Goal: Task Accomplishment & Management: Use online tool/utility

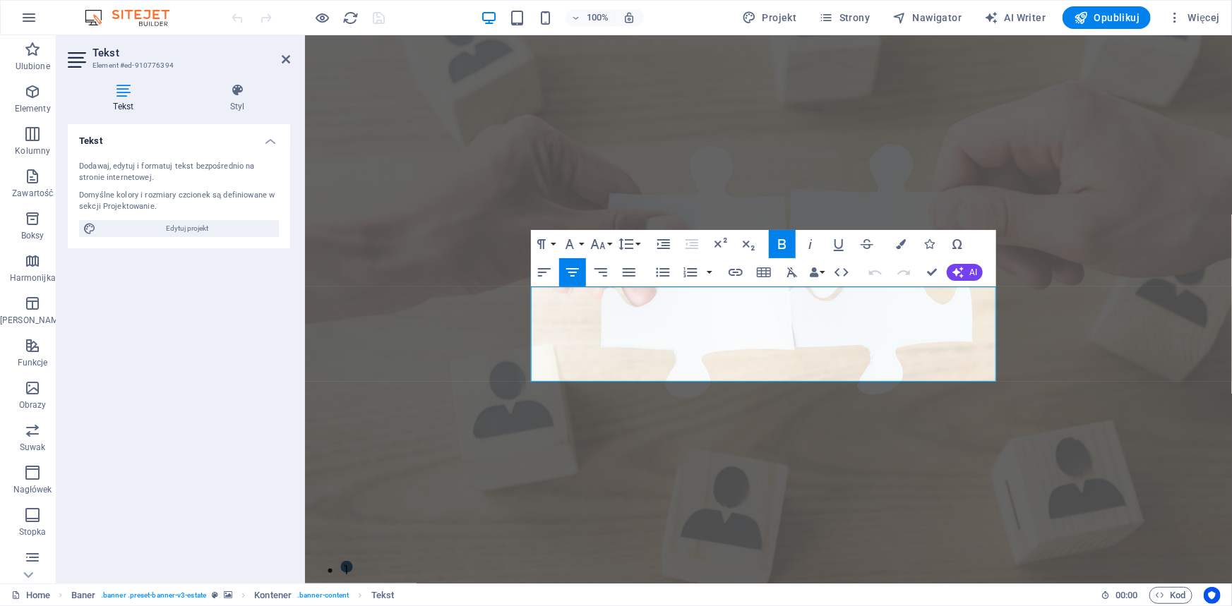
click at [167, 363] on div "Tekst Dodawaj, edytuj i formatuj tekst bezpośrednio na stronie internetowej. Do…" at bounding box center [179, 348] width 222 height 448
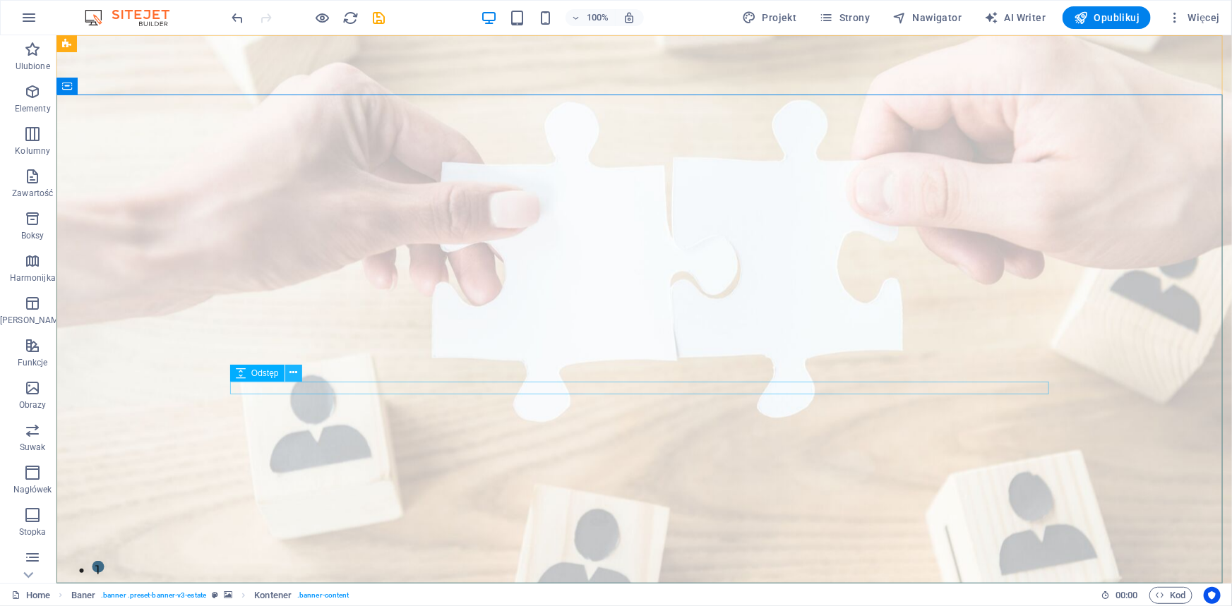
click at [290, 371] on icon at bounding box center [293, 373] width 8 height 15
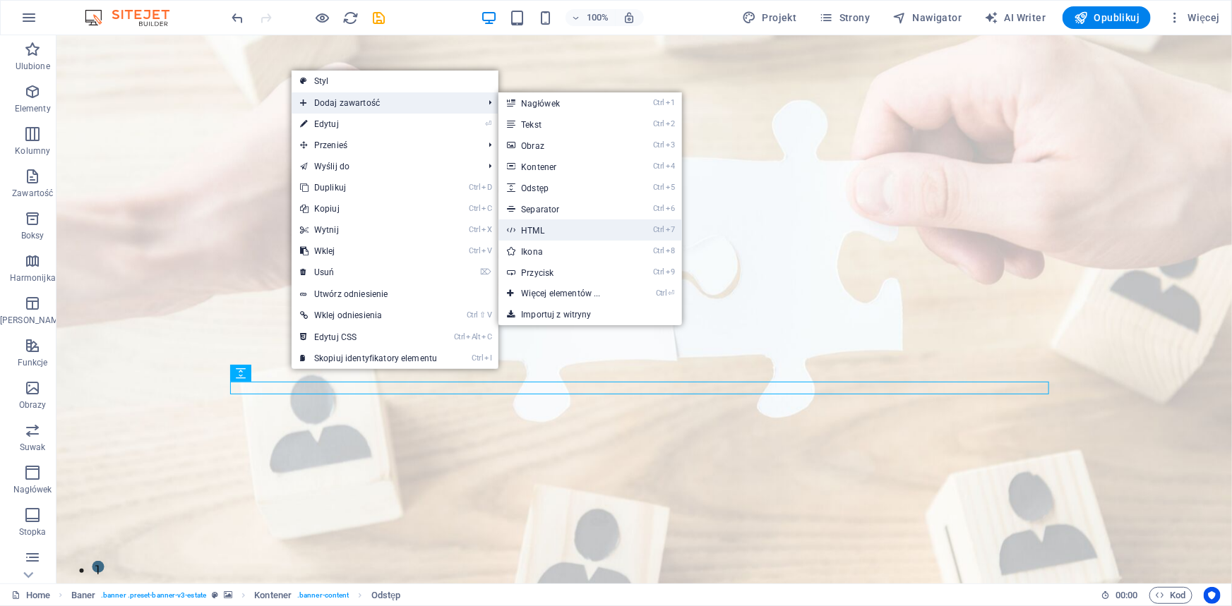
click at [640, 226] on li "Ctrl 7 HTML" at bounding box center [589, 230] width 183 height 21
click at [565, 229] on link "Ctrl 7 HTML" at bounding box center [563, 230] width 130 height 21
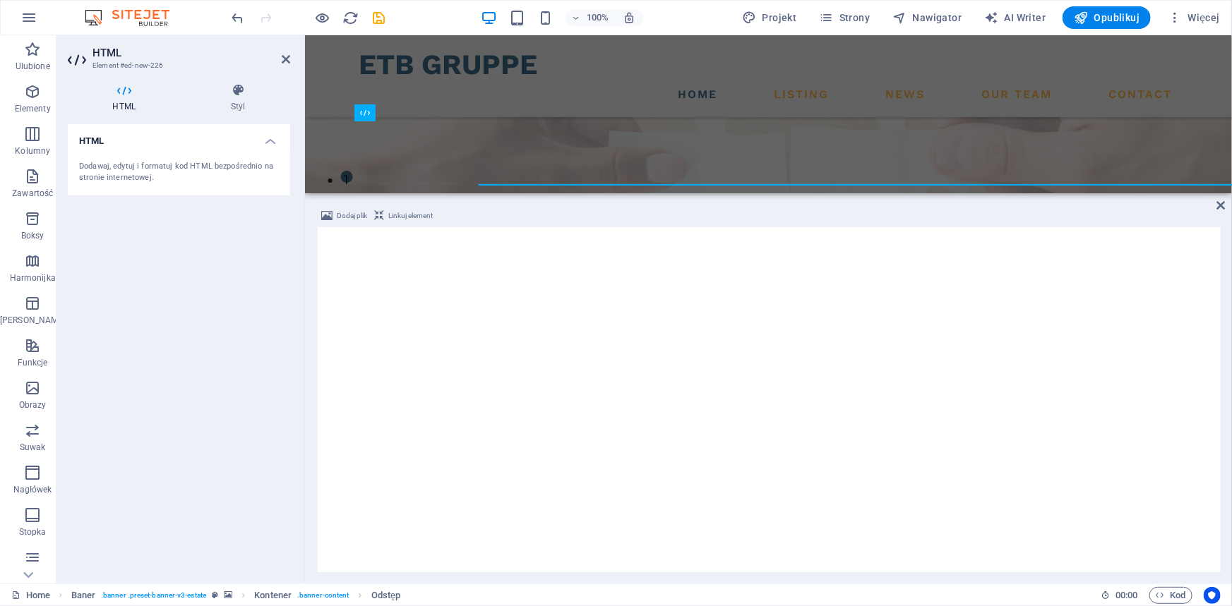
scroll to position [210, 0]
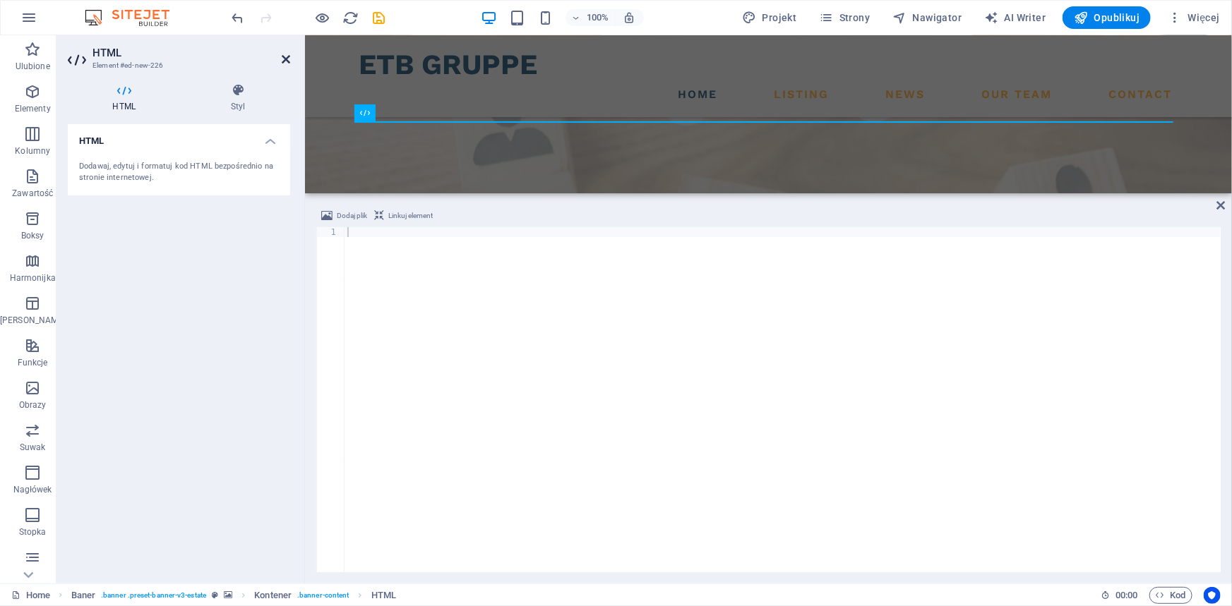
click at [282, 58] on icon at bounding box center [286, 59] width 8 height 11
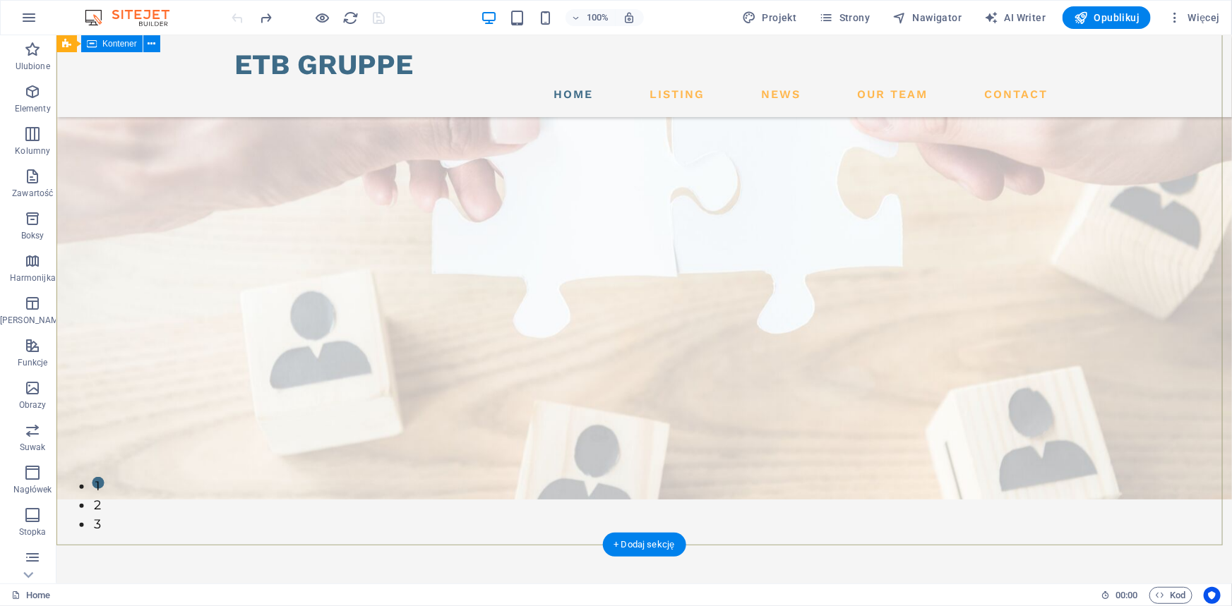
scroll to position [0, 0]
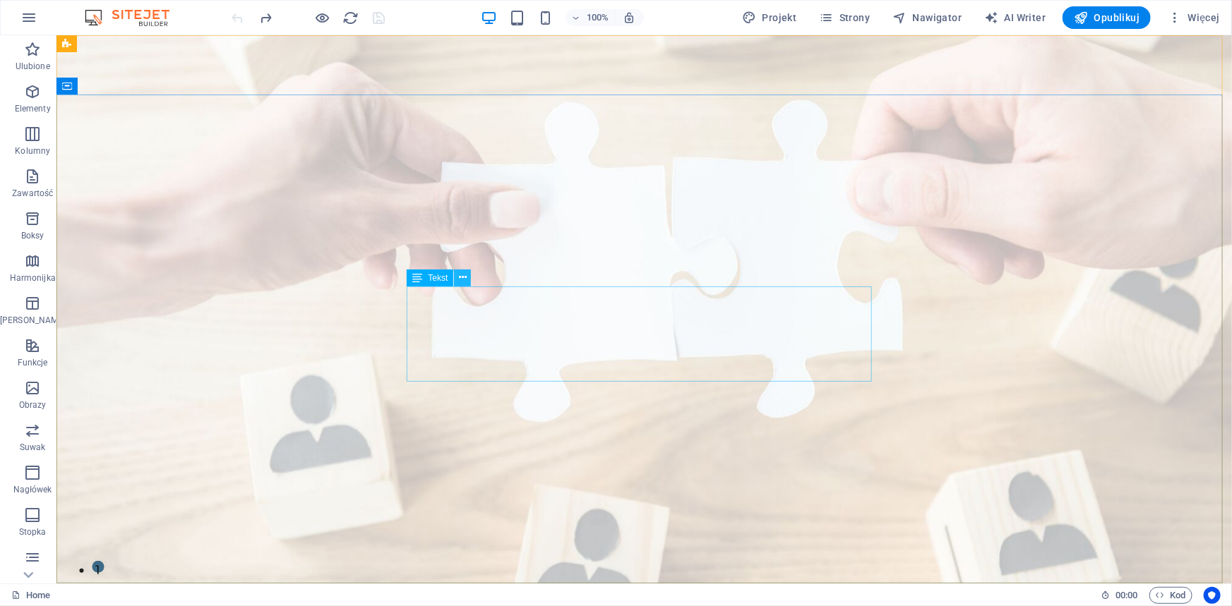
click at [463, 272] on icon at bounding box center [463, 277] width 8 height 15
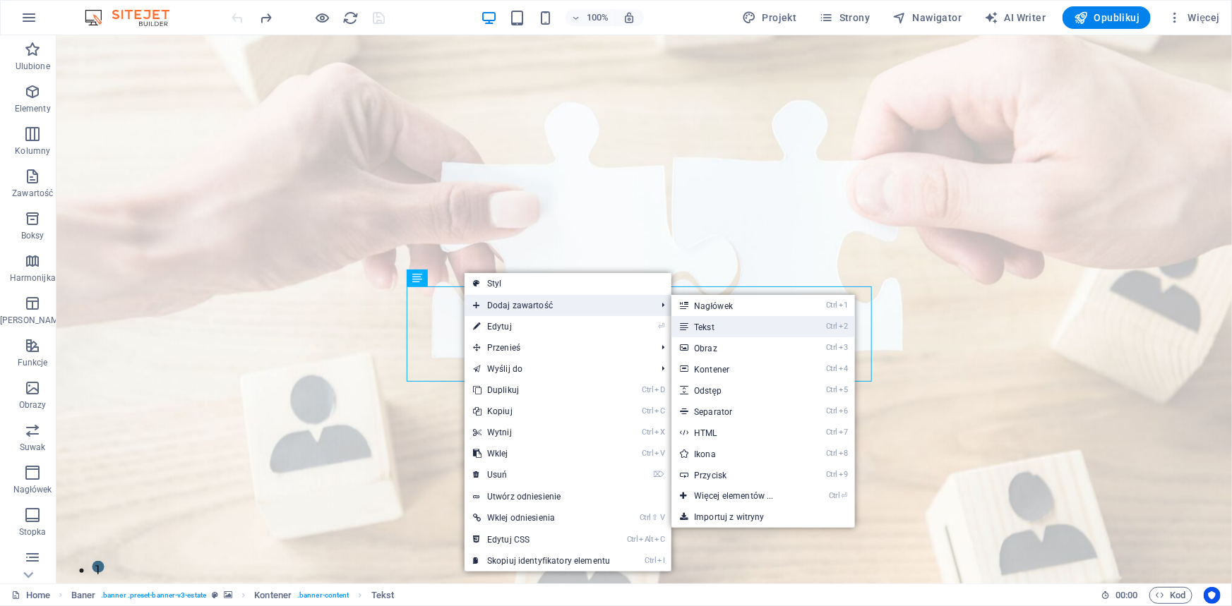
click at [726, 328] on link "Ctrl 2 Tekst" at bounding box center [736, 326] width 130 height 21
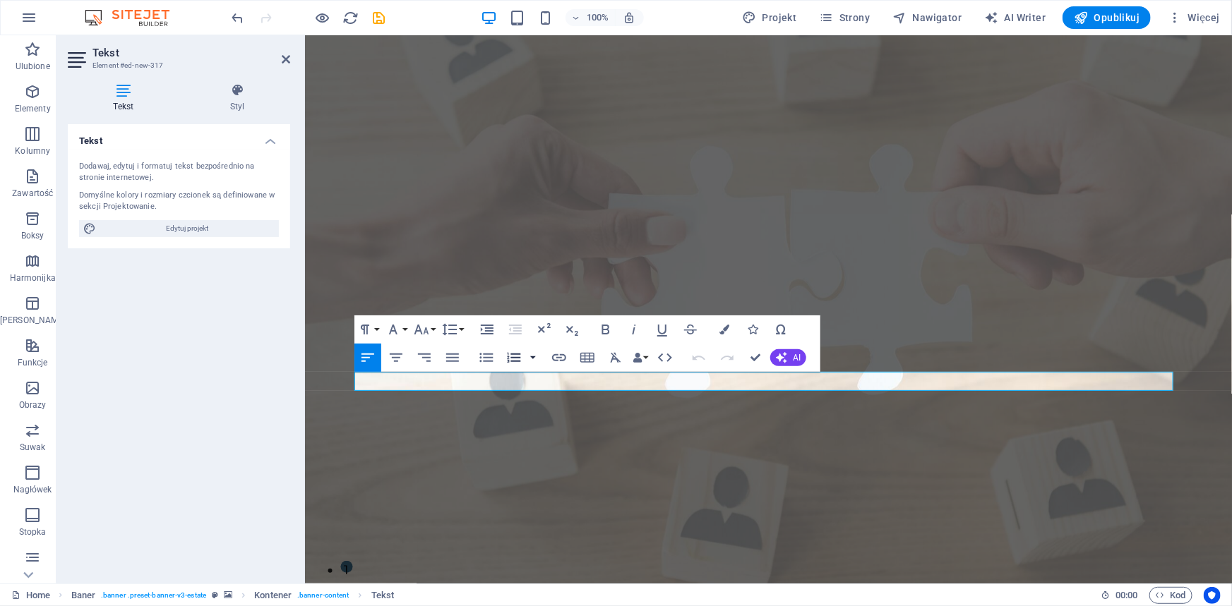
click at [537, 358] on button "button" at bounding box center [532, 358] width 11 height 28
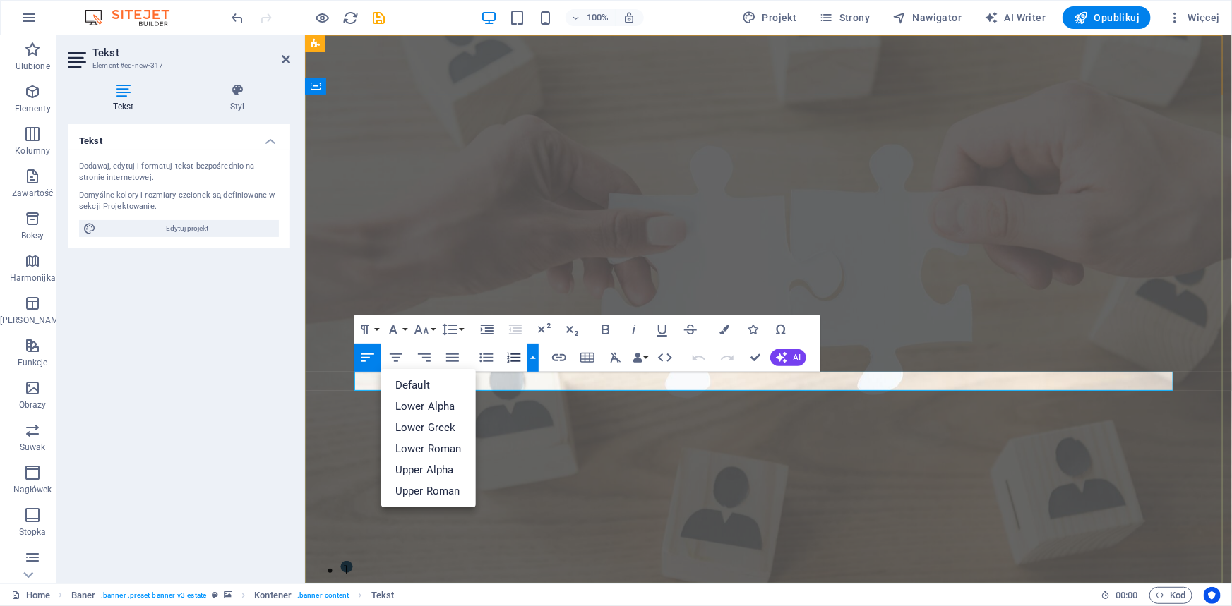
drag, startPoint x: 590, startPoint y: 379, endPoint x: 355, endPoint y: 377, distance: 235.1
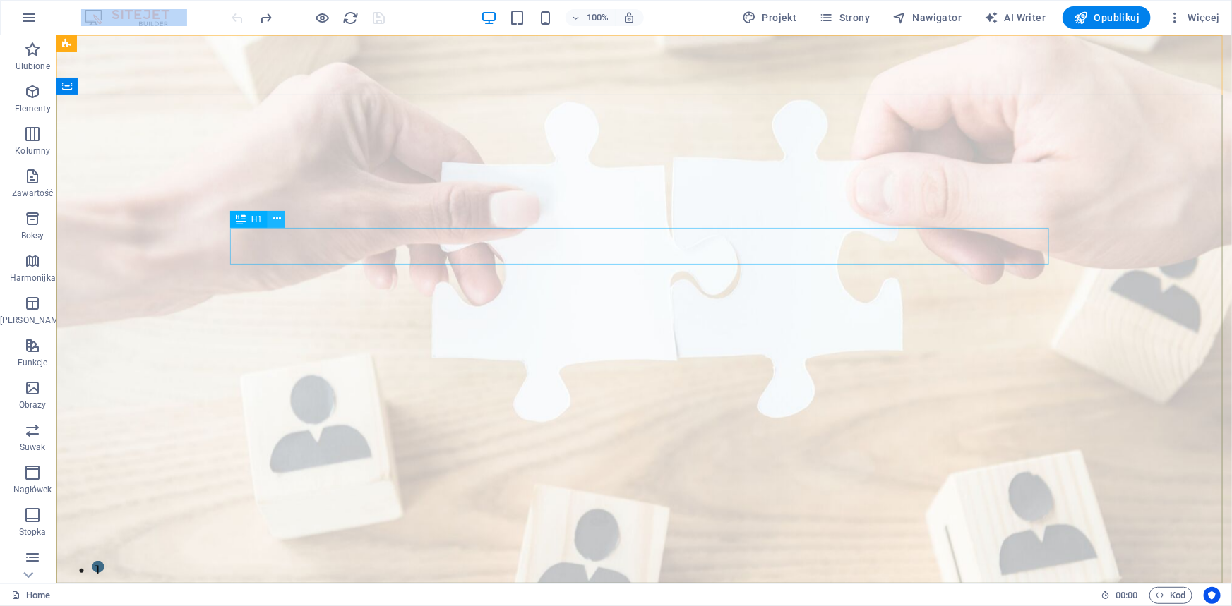
click at [0, 0] on icon at bounding box center [0, 0] width 0 height 0
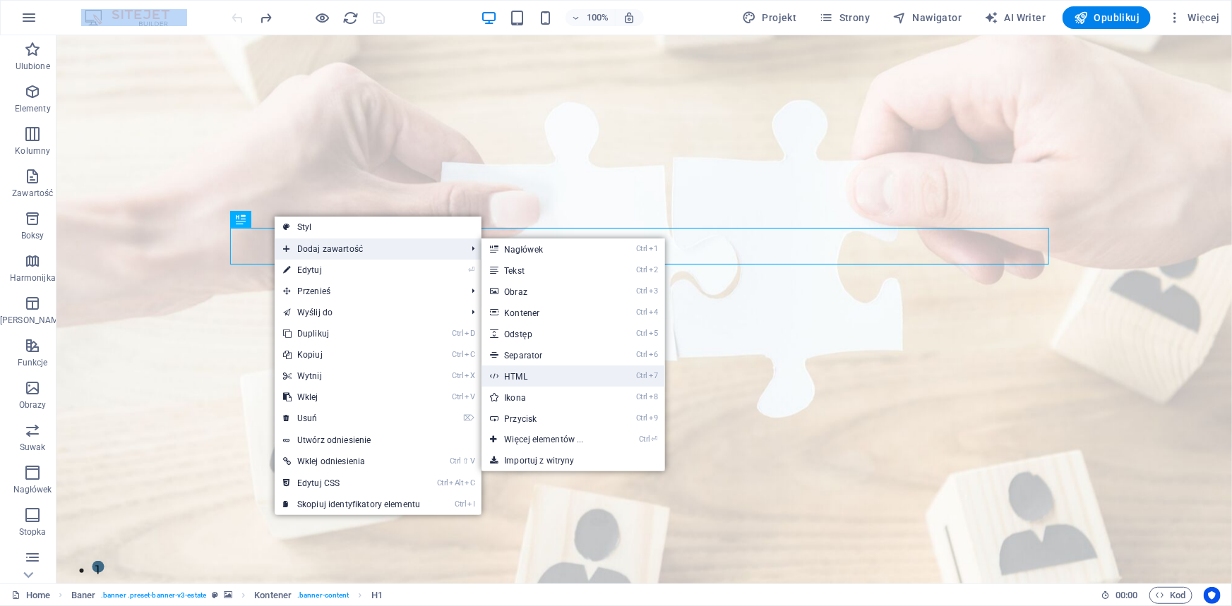
click at [530, 375] on link "Ctrl 7 HTML" at bounding box center [546, 376] width 130 height 21
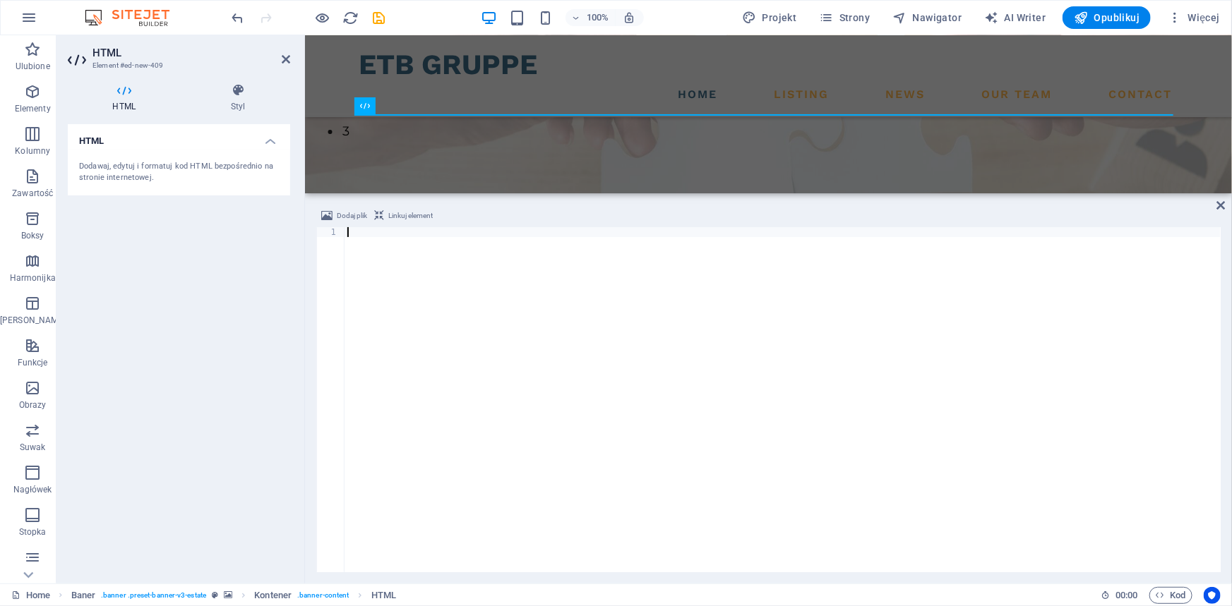
scroll to position [445, 0]
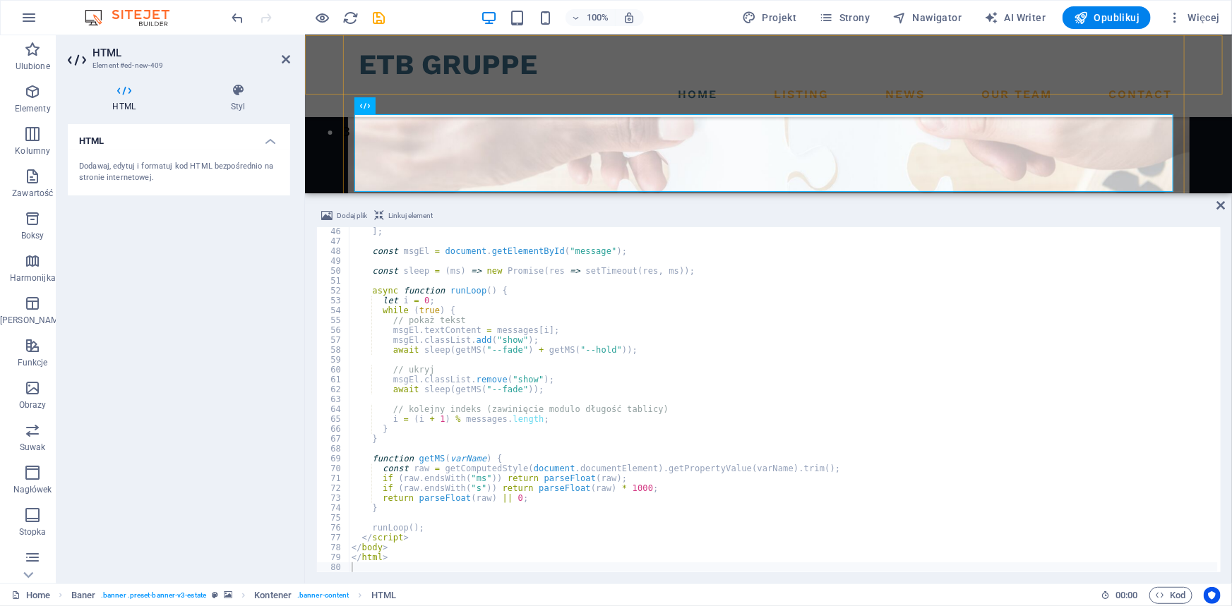
click at [318, 78] on div "ETB Gruppe Home Listing News Our Team Contact" at bounding box center [767, 76] width 927 height 82
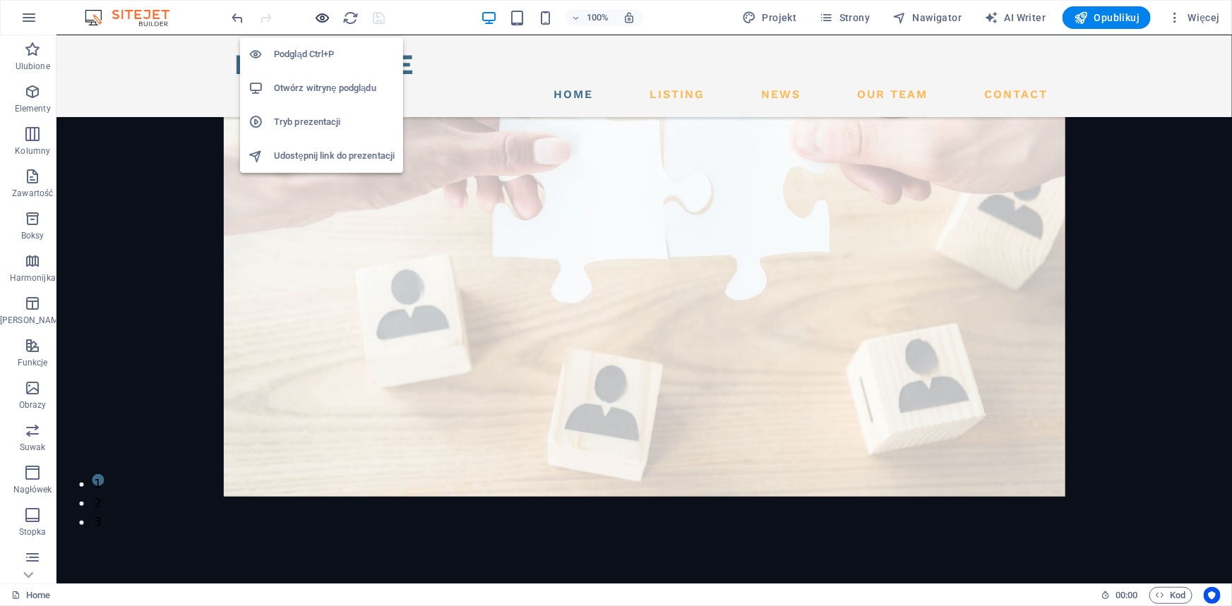
click at [320, 18] on icon "button" at bounding box center [323, 18] width 16 height 16
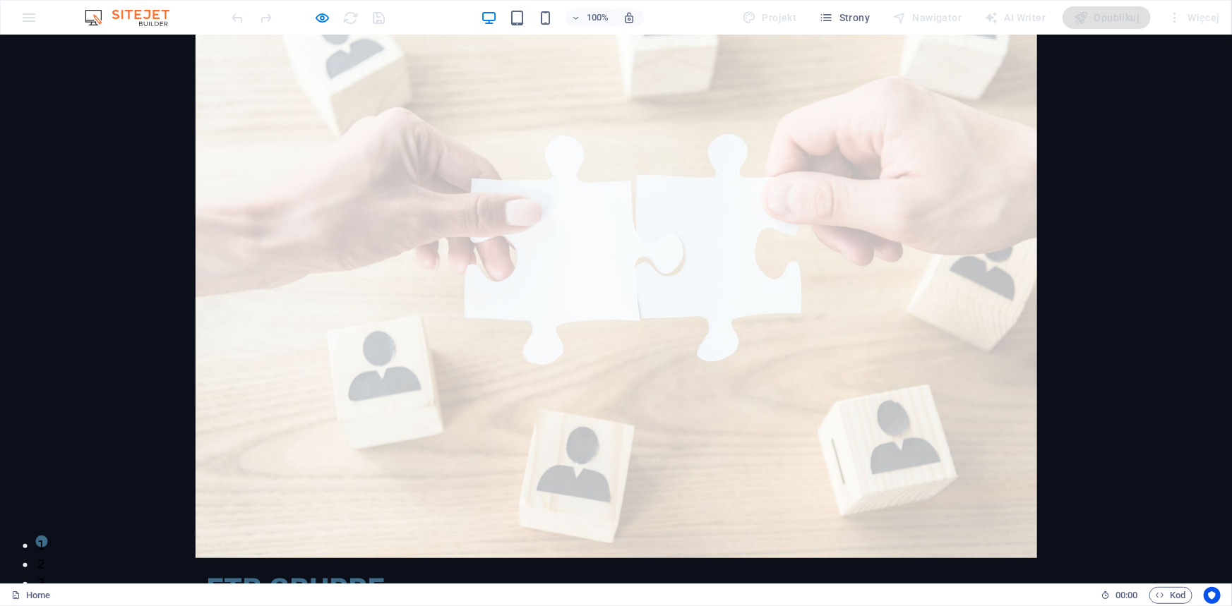
scroll to position [0, 0]
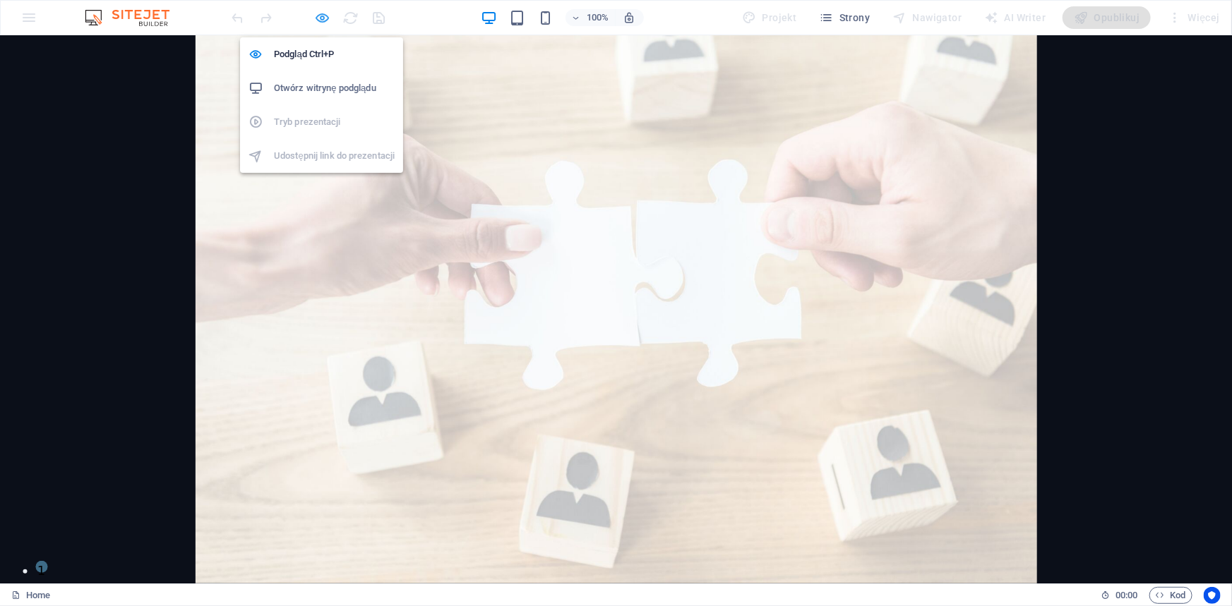
click at [323, 20] on icon "button" at bounding box center [323, 18] width 16 height 16
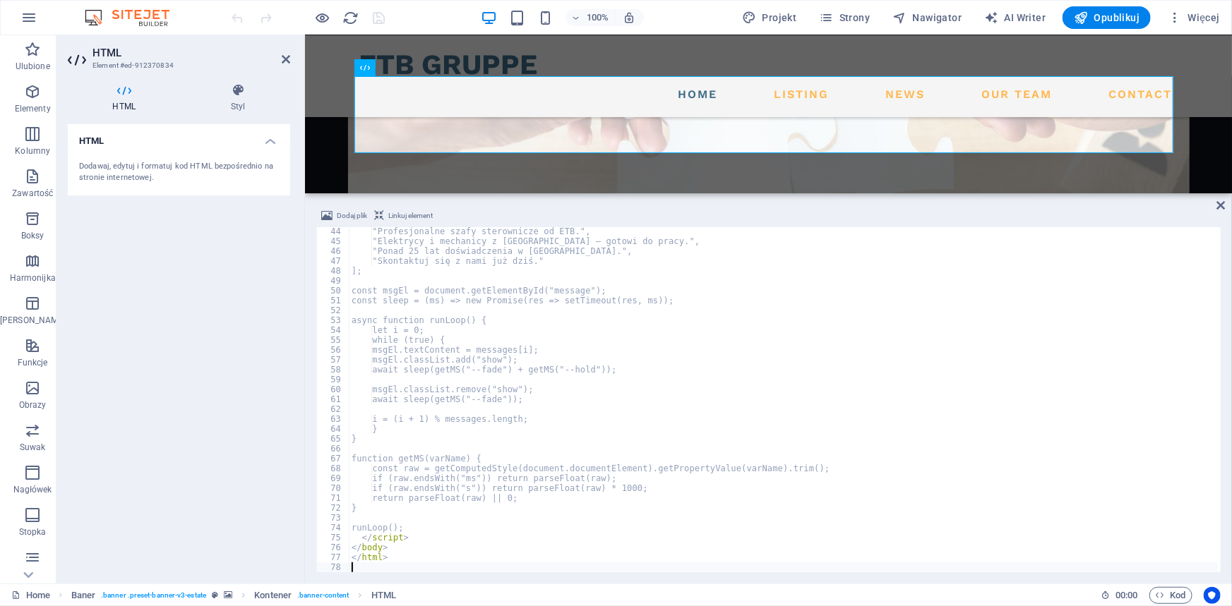
scroll to position [425, 0]
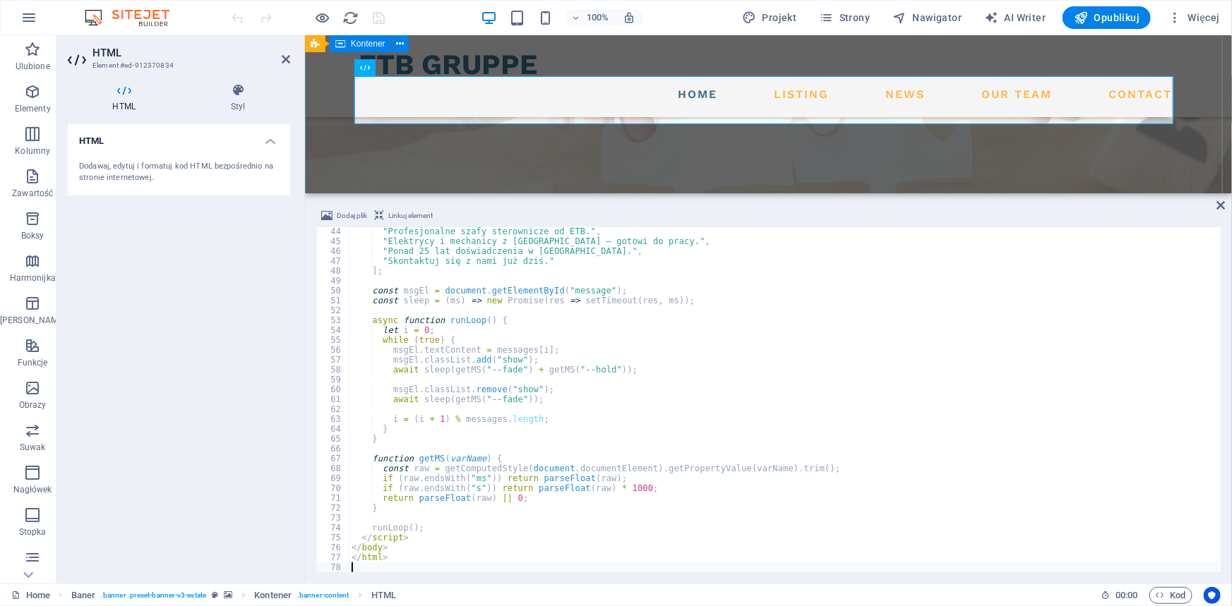
click at [339, 381] on div "Finden Sie die perfekte Lösung Rotacja napisów w pętli Die ETB Gruppe verbindet…" at bounding box center [767, 607] width 927 height 453
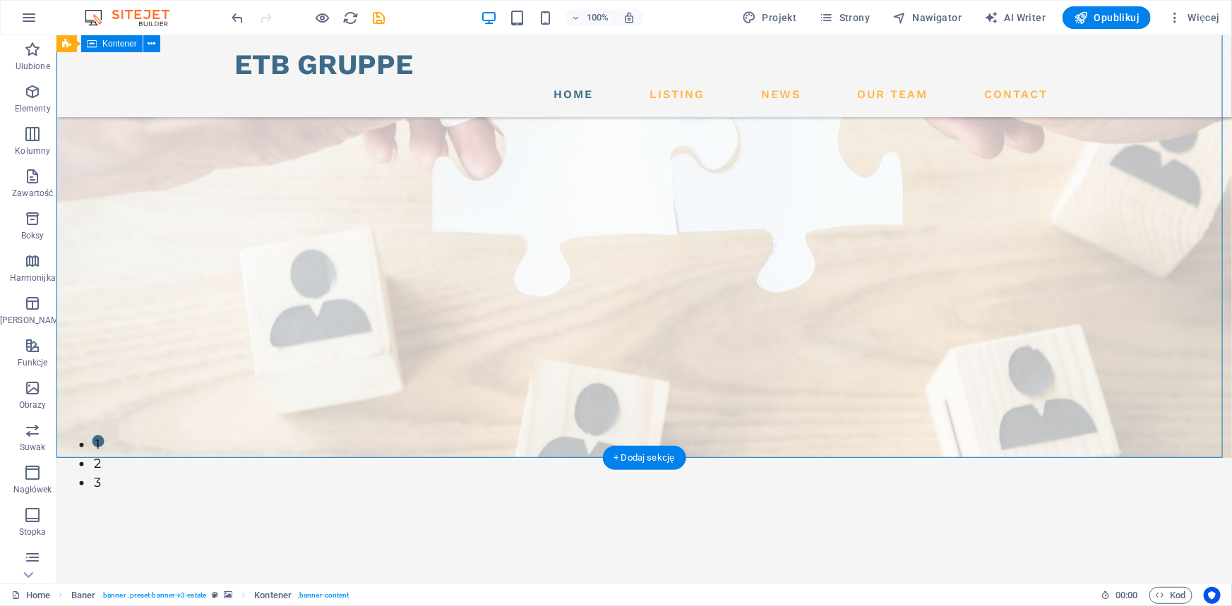
scroll to position [0, 0]
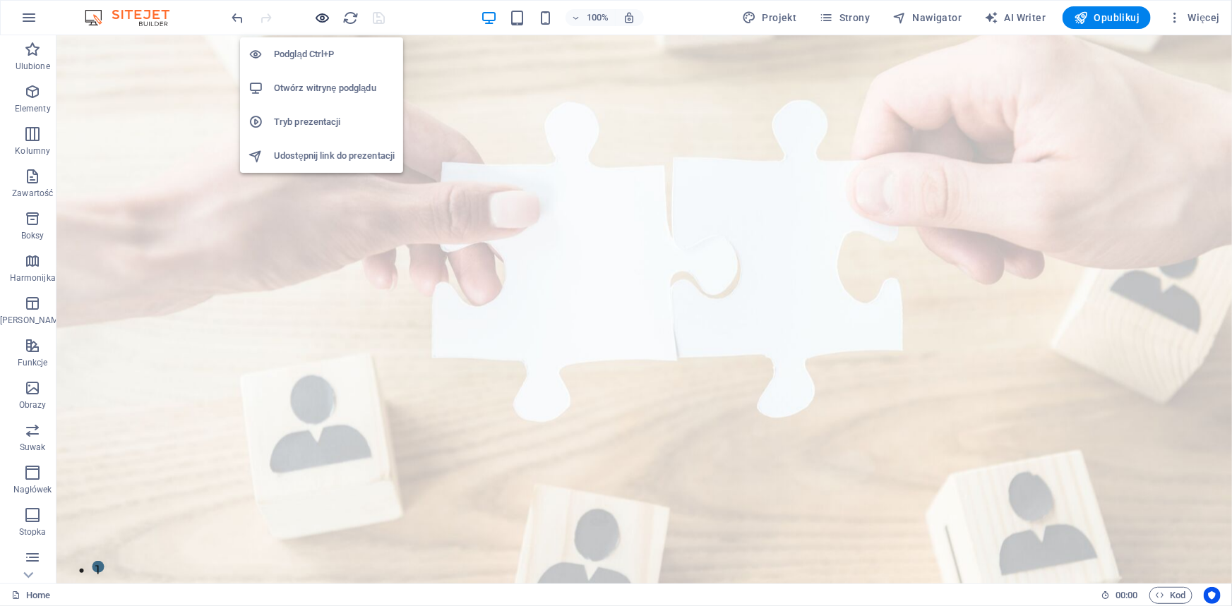
click at [324, 19] on icon "button" at bounding box center [323, 18] width 16 height 16
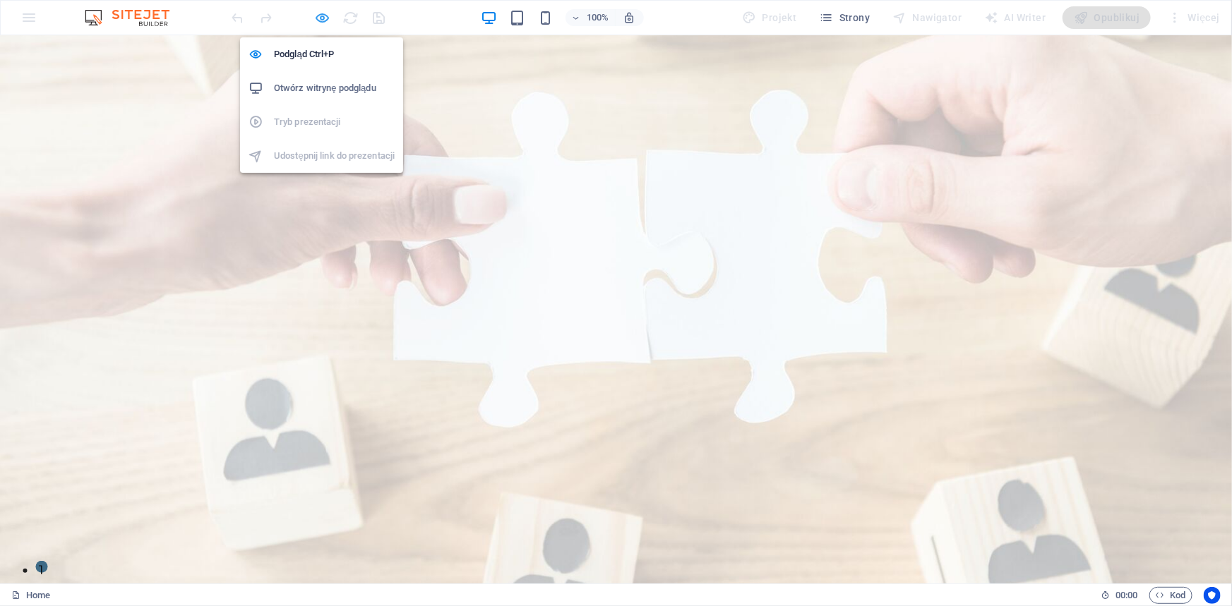
click at [323, 18] on icon "button" at bounding box center [323, 18] width 16 height 16
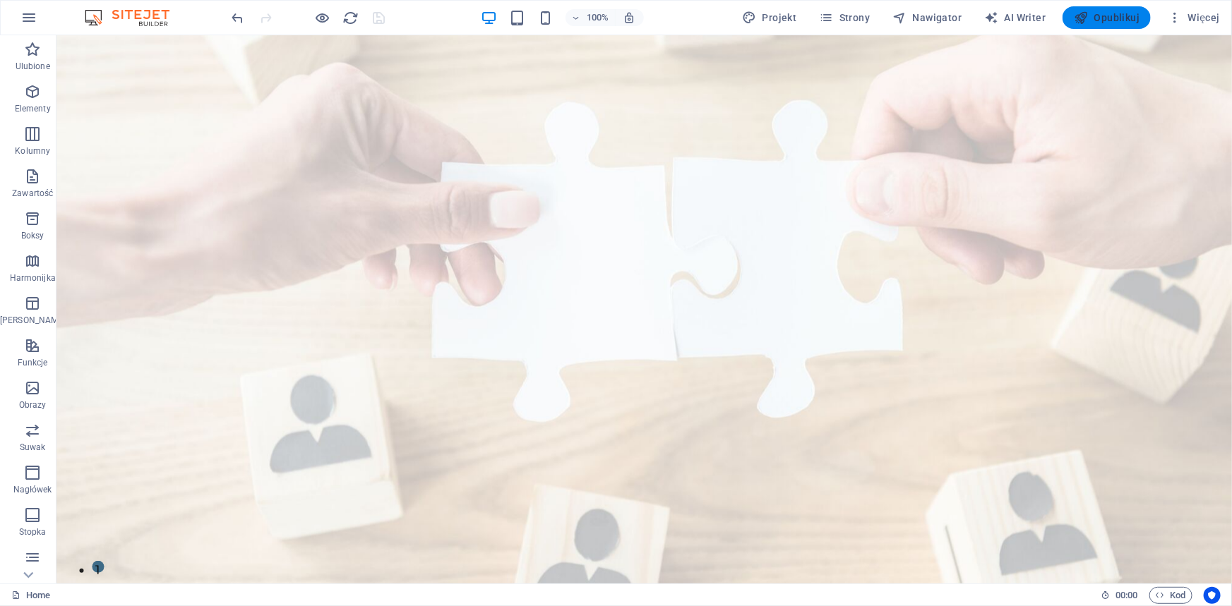
drag, startPoint x: 1122, startPoint y: 16, endPoint x: 1048, endPoint y: 7, distance: 73.9
click at [1122, 16] on span "Opublikuj" at bounding box center [1107, 18] width 66 height 14
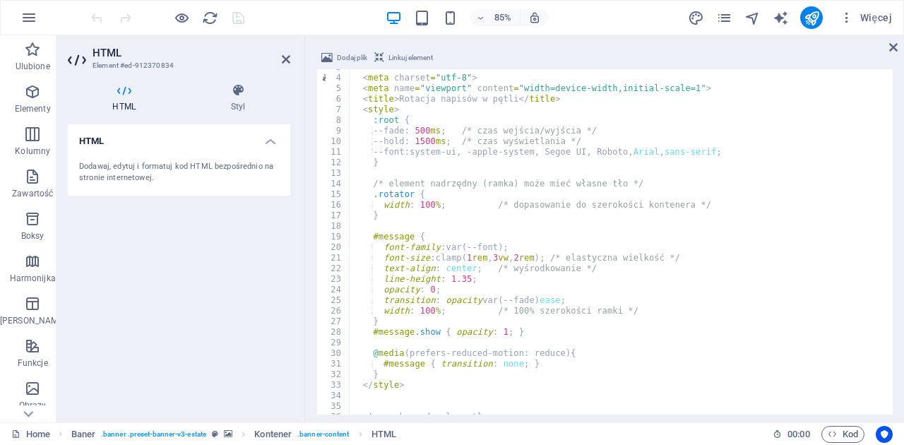
scroll to position [28, 0]
click at [398, 141] on div "< meta charset = "utf-8" > < meta name = "viewport" content = "width=device-wid…" at bounding box center [619, 245] width 540 height 366
type textarea "--hold: 1500ms; /* czas wyświetlania */"
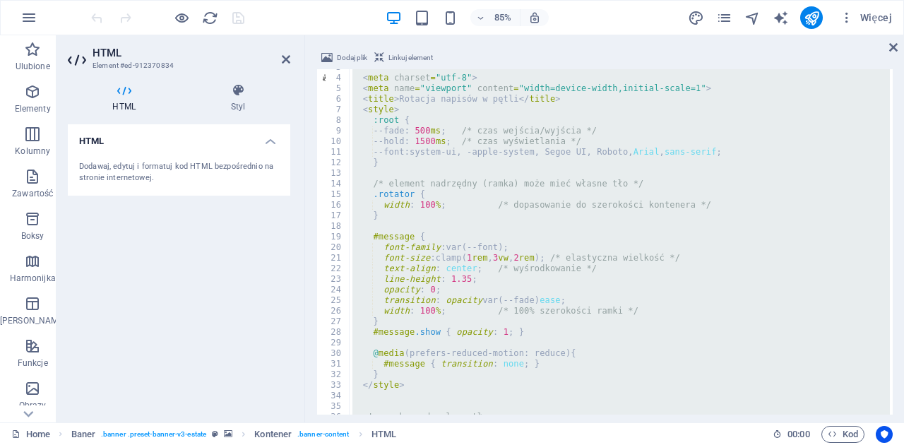
paste textarea
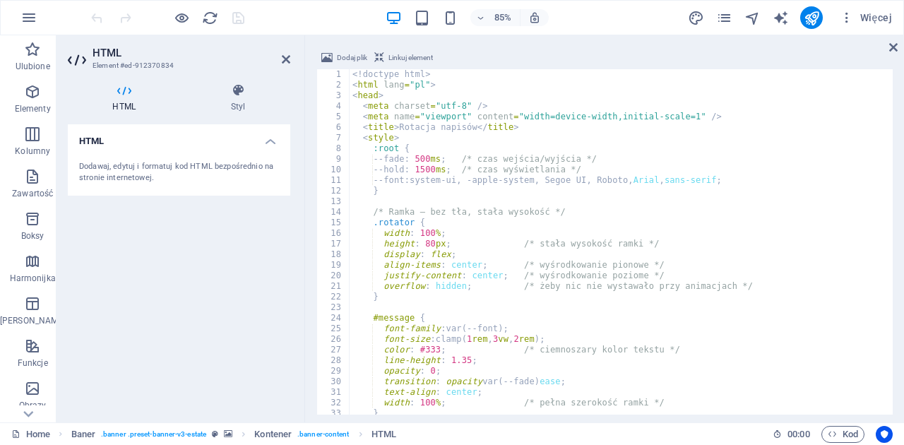
scroll to position [0, 0]
click at [894, 50] on icon at bounding box center [893, 47] width 8 height 11
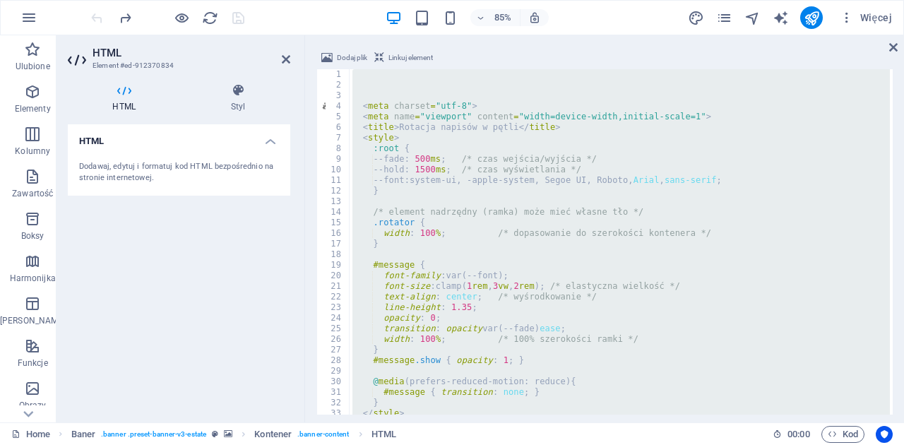
scroll to position [555, 0]
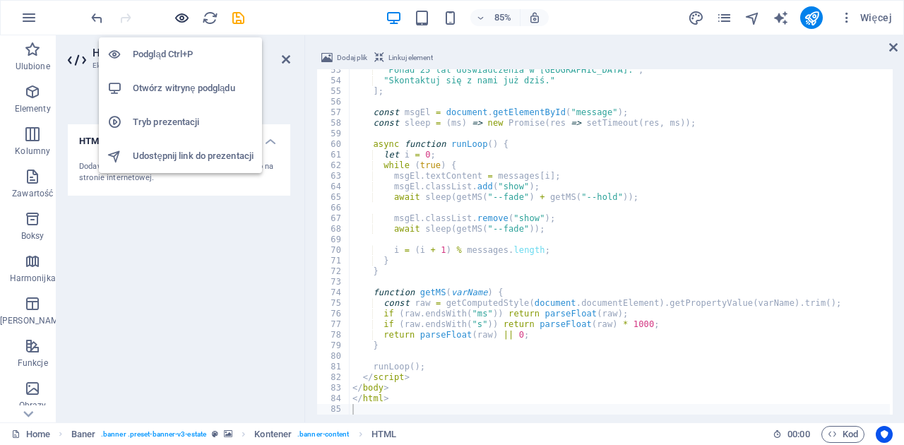
click at [183, 16] on icon "button" at bounding box center [182, 18] width 16 height 16
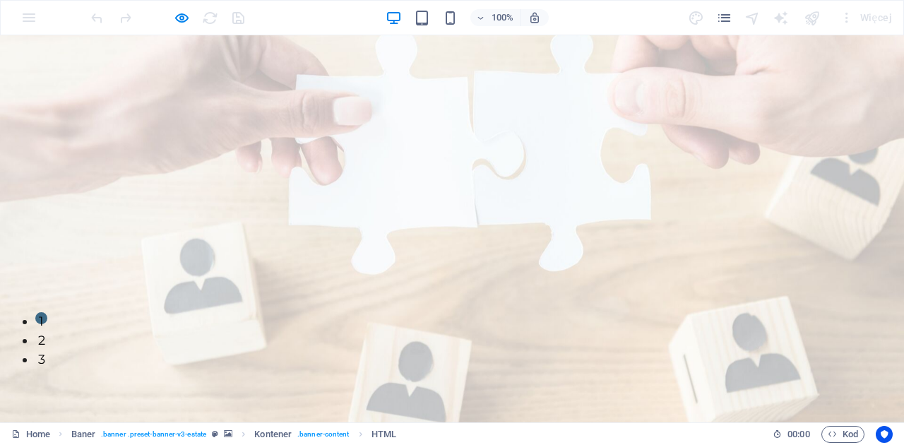
scroll to position [0, 0]
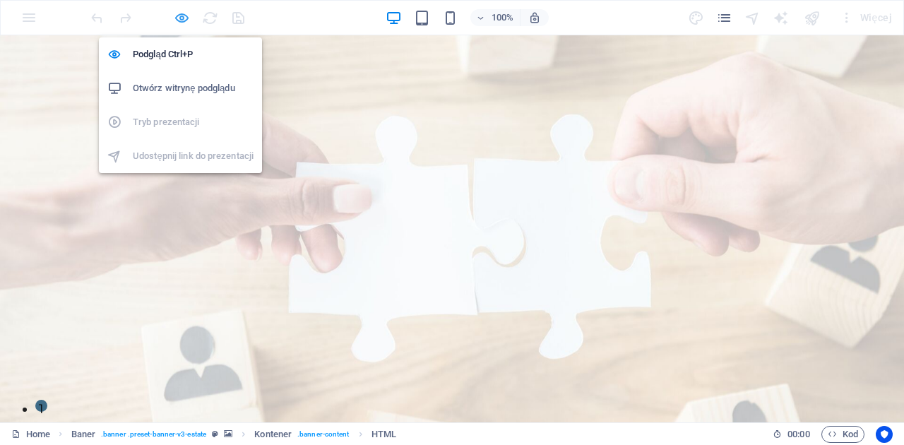
click at [183, 16] on icon "button" at bounding box center [182, 18] width 16 height 16
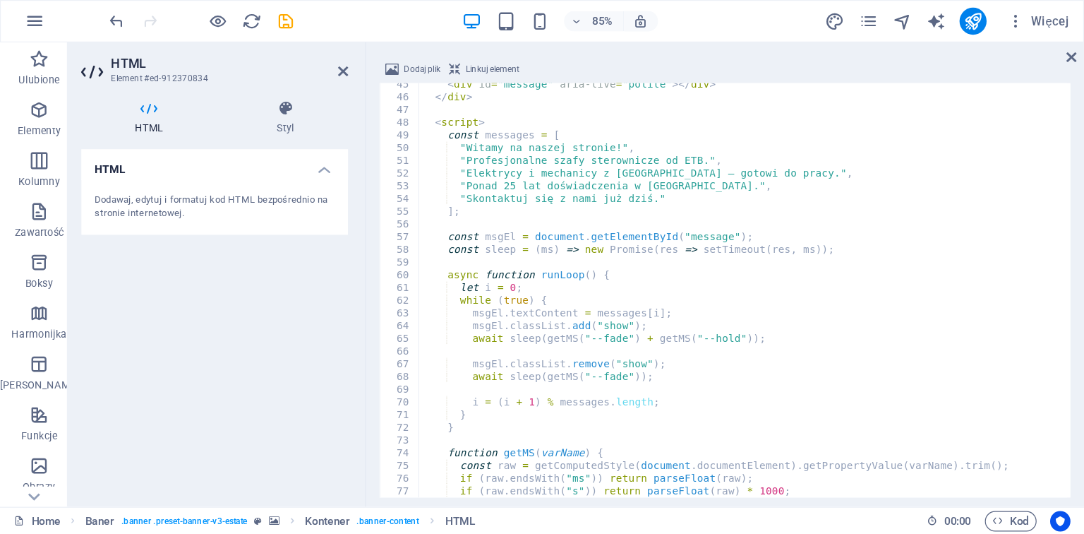
scroll to position [357, 0]
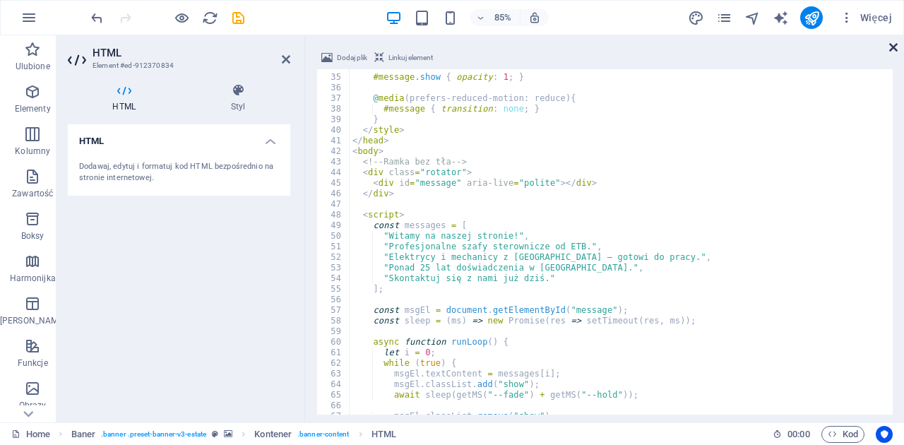
click at [890, 45] on icon at bounding box center [893, 47] width 8 height 11
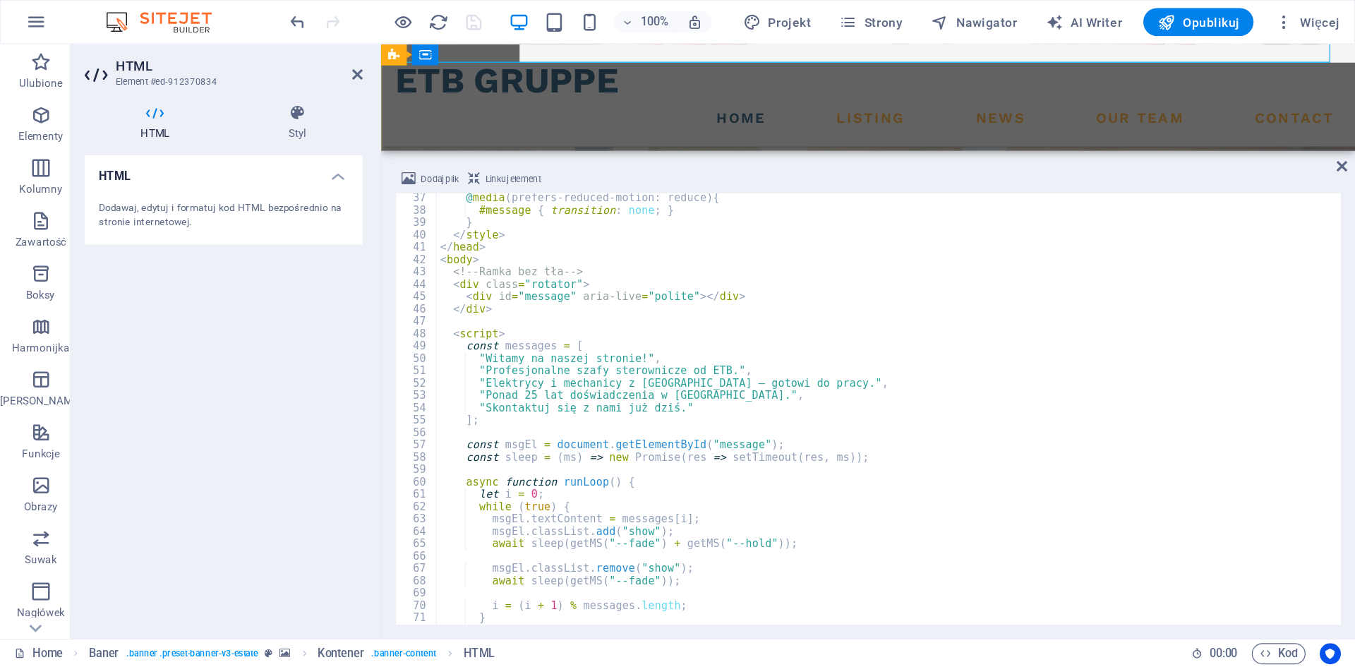
scroll to position [228, 0]
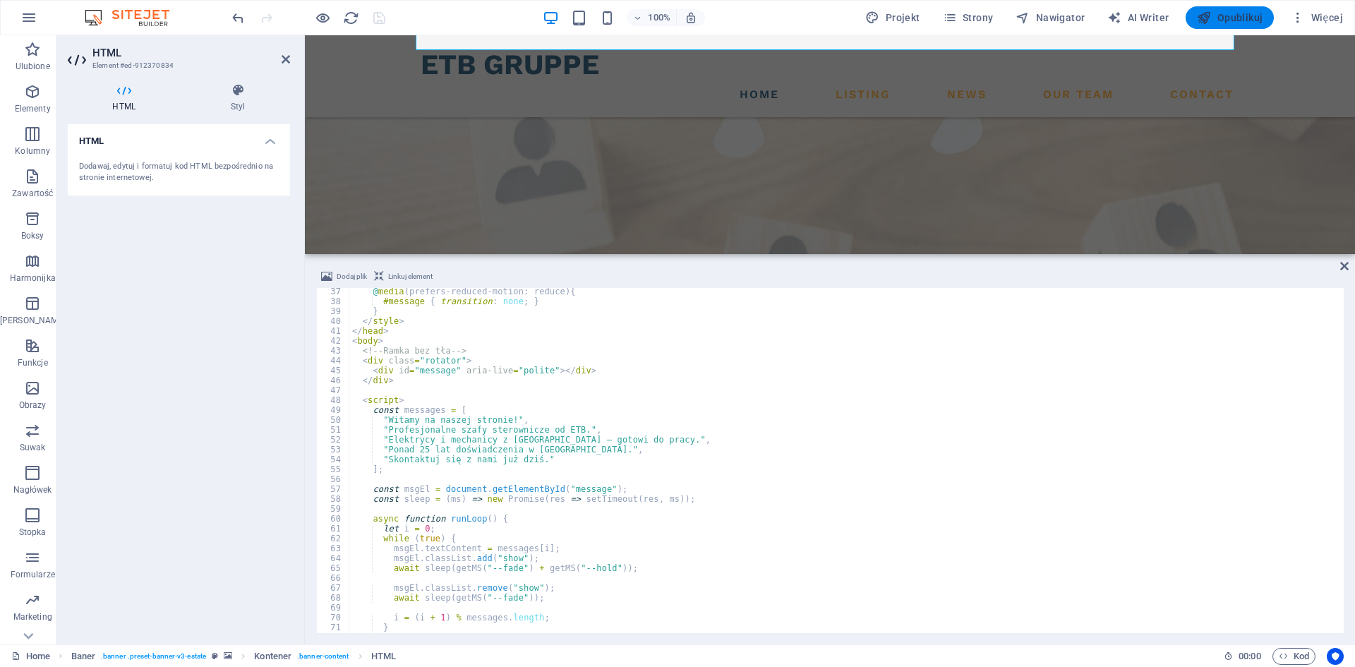
click at [1228, 18] on span "Opublikuj" at bounding box center [1230, 18] width 66 height 14
